Goal: Find specific page/section: Find specific page/section

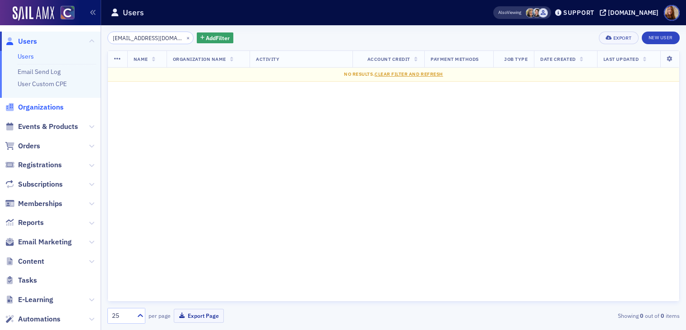
click at [42, 108] on span "Organizations" at bounding box center [41, 107] width 46 height 10
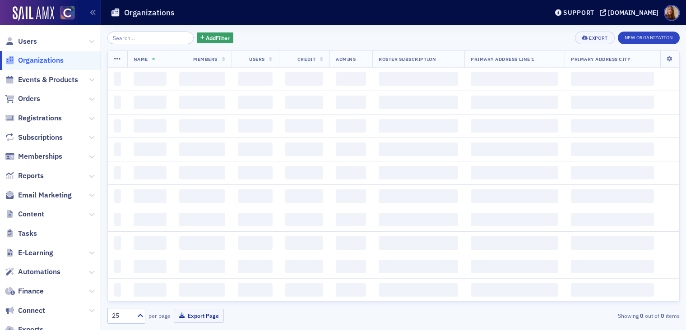
click at [131, 37] on input "search" at bounding box center [150, 38] width 86 height 13
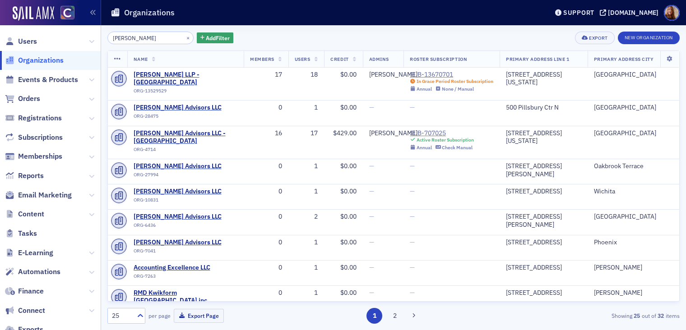
type input "[PERSON_NAME]"
